Goal: Communication & Community: Answer question/provide support

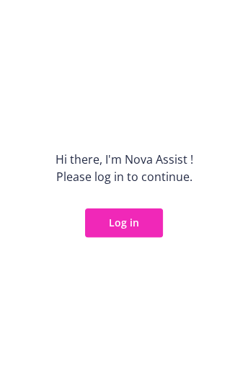
click at [143, 225] on button "Log in" at bounding box center [124, 223] width 78 height 29
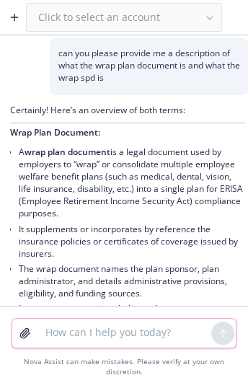
click at [68, 321] on textarea at bounding box center [124, 333] width 175 height 29
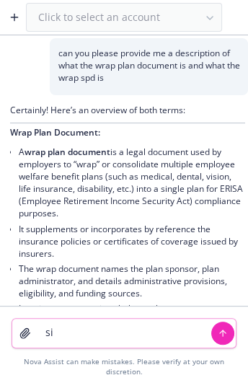
type textarea "s"
drag, startPoint x: 89, startPoint y: 335, endPoint x: -17, endPoint y: 297, distance: 112.6
click at [0, 297] on html "Click to select an account can you please provide me a description of what the …" at bounding box center [124, 194] width 248 height 388
click at [54, 343] on textarea "condense" at bounding box center [124, 333] width 175 height 29
click at [108, 327] on textarea "condense" at bounding box center [124, 333] width 175 height 29
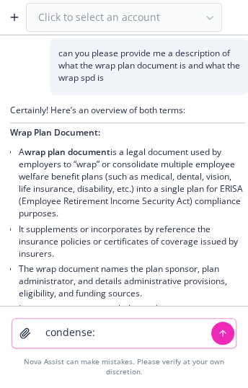
paste textarea "In response to your feedback, we’re introducing an additional dental plan optio…"
type textarea "condense: In response to your feedback, we’re introducing an additional dental …"
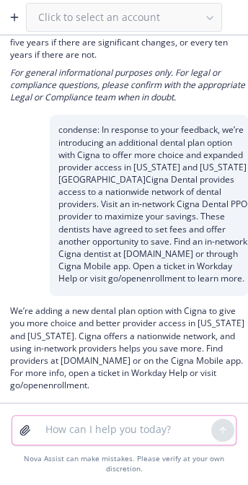
scroll to position [1922, 0]
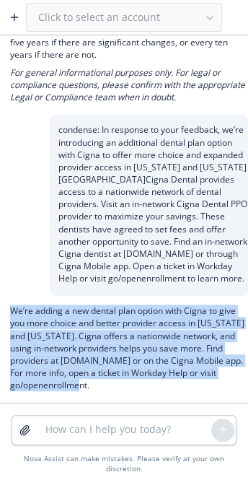
drag, startPoint x: 193, startPoint y: 384, endPoint x: 8, endPoint y: 310, distance: 199.0
click at [8, 310] on div "We’re adding a new dental plan option with Cigna to give you more choice and be…" at bounding box center [124, 349] width 248 height 107
copy p "We’re adding a new dental plan option with Cigna to give you more choice and be…"
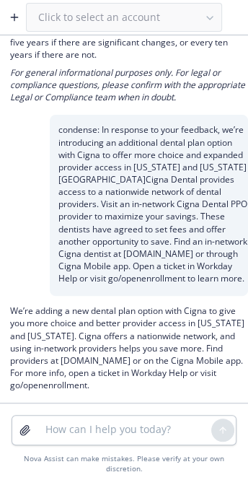
click at [27, 204] on div "condense: In response to your feedback, we’re introducing an additional dental …" at bounding box center [124, 205] width 248 height 181
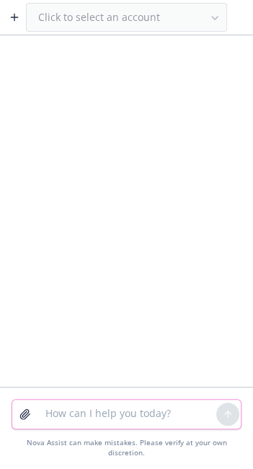
click at [52, 422] on textarea at bounding box center [127, 414] width 180 height 29
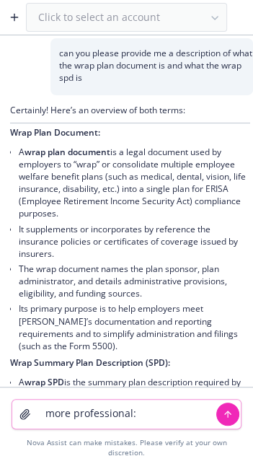
paste textarea "Correct, all plan documents per plan are loaded in [GEOGRAPHIC_DATA]. If it mak…"
type textarea "more professional: Correct, all plan documents per plan are loaded in [GEOGRAPH…"
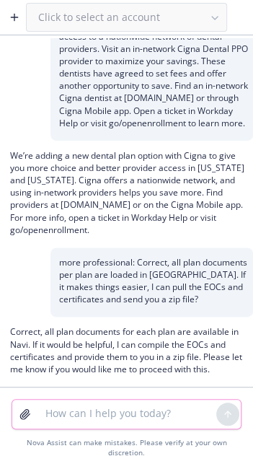
scroll to position [2019, 0]
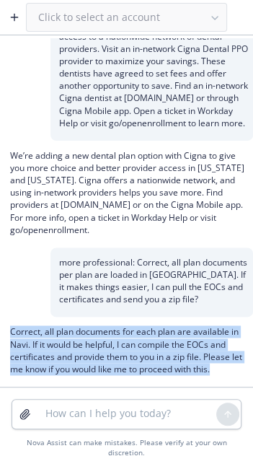
drag, startPoint x: 235, startPoint y: 378, endPoint x: 1, endPoint y: 339, distance: 237.3
click at [1, 339] on div "Correct, all plan documents for each plan are available in Navi. If it would be…" at bounding box center [126, 352] width 253 height 70
drag, startPoint x: 54, startPoint y: 366, endPoint x: 100, endPoint y: 356, distance: 46.6
click at [53, 364] on p "Correct, all plan documents for each plan are available in Navi. If it would be…" at bounding box center [130, 351] width 240 height 50
click at [151, 369] on p "Correct, all plan documents for each plan are available in Navi. If it would be…" at bounding box center [130, 351] width 240 height 50
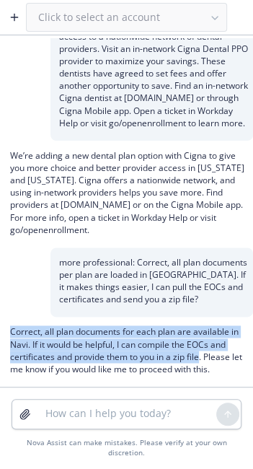
drag, startPoint x: 200, startPoint y: 367, endPoint x: 3, endPoint y: 342, distance: 198.7
click at [3, 342] on div "Correct, all plan documents for each plan are available in Navi. If it would be…" at bounding box center [126, 352] width 253 height 70
copy p "Correct, all plan documents for each plan are available in Navi. If it would be…"
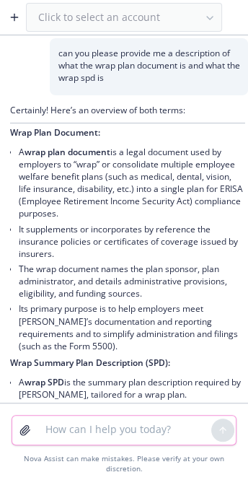
click at [94, 425] on textarea at bounding box center [124, 430] width 175 height 29
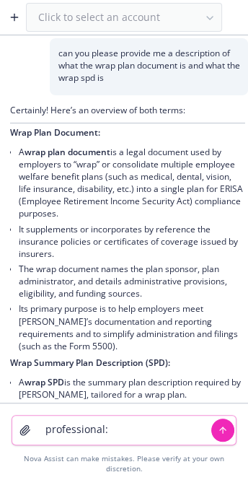
paste textarea "UHC confirmed that [PERSON_NAME] is being billed for 1 day in October [DATE], h…"
type textarea "professional: UHC confirmed that [PERSON_NAME] is being billed for 1 day in Oct…"
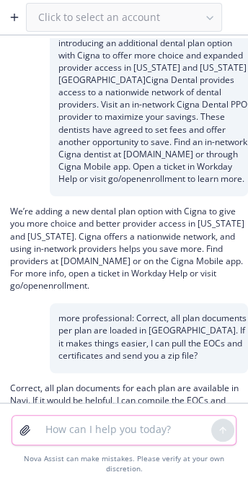
scroll to position [2276, 0]
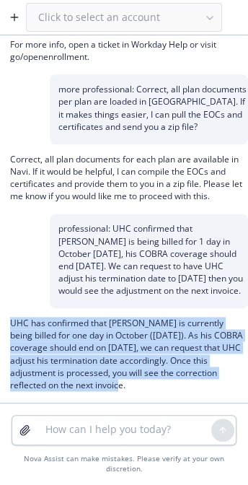
drag, startPoint x: 161, startPoint y: 387, endPoint x: 4, endPoint y: 323, distance: 169.1
click at [4, 323] on div "UHC has confirmed that [PERSON_NAME] is currently being billed for one day in O…" at bounding box center [124, 355] width 248 height 95
copy p "UHC has confirmed that [PERSON_NAME] is currently being billed for one day in O…"
